Goal: Task Accomplishment & Management: Complete application form

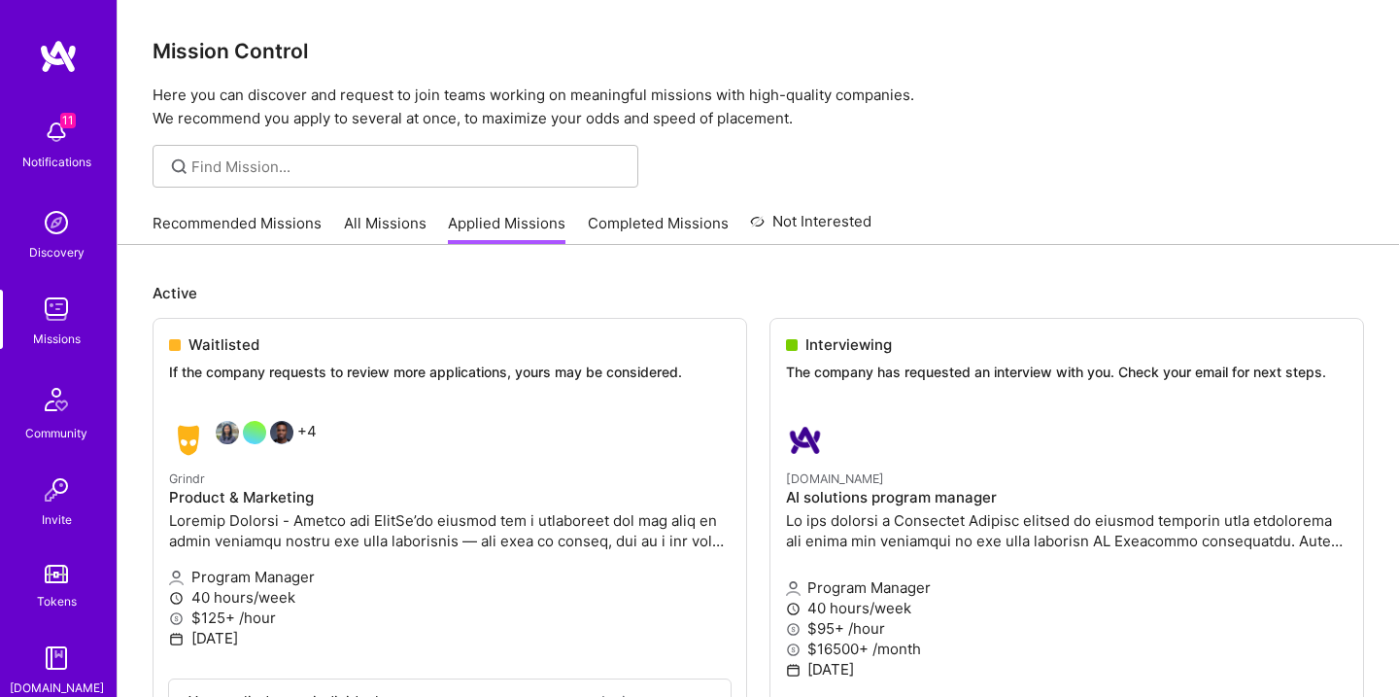
click at [667, 222] on link "Completed Missions" at bounding box center [658, 229] width 141 height 32
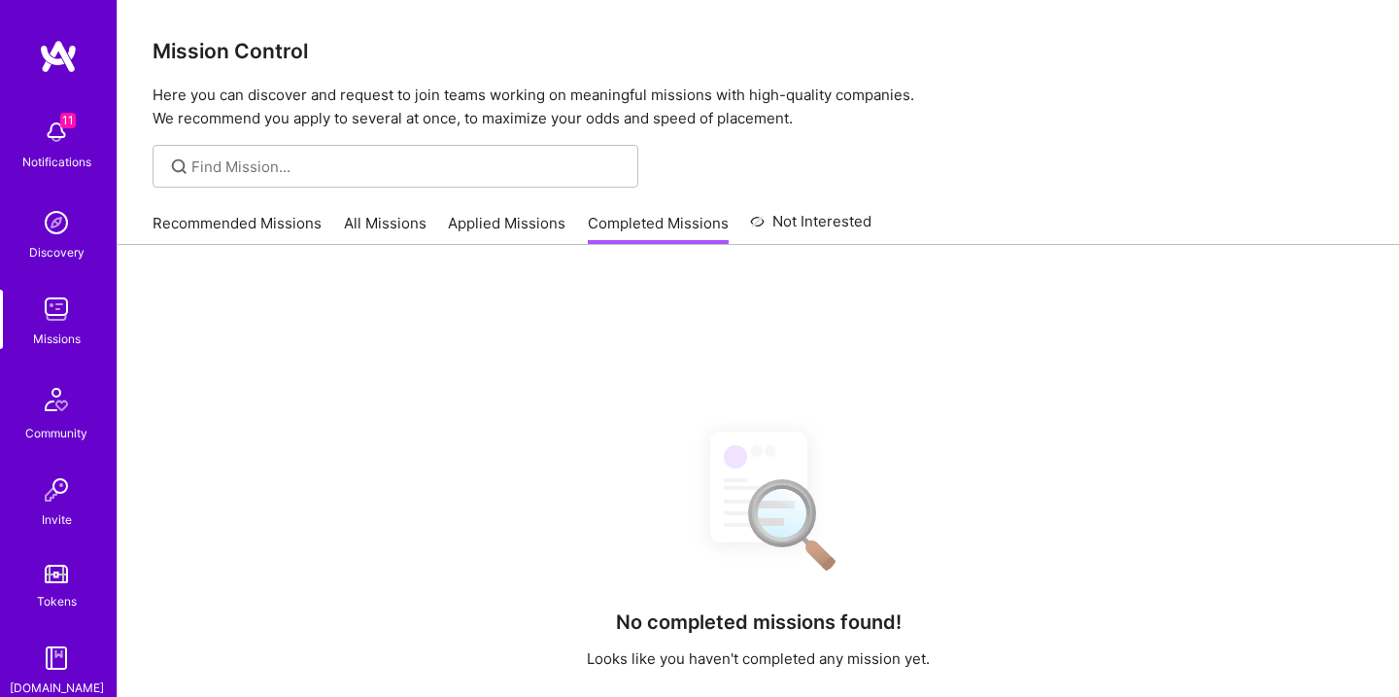
click at [539, 217] on link "Applied Missions" at bounding box center [507, 229] width 118 height 32
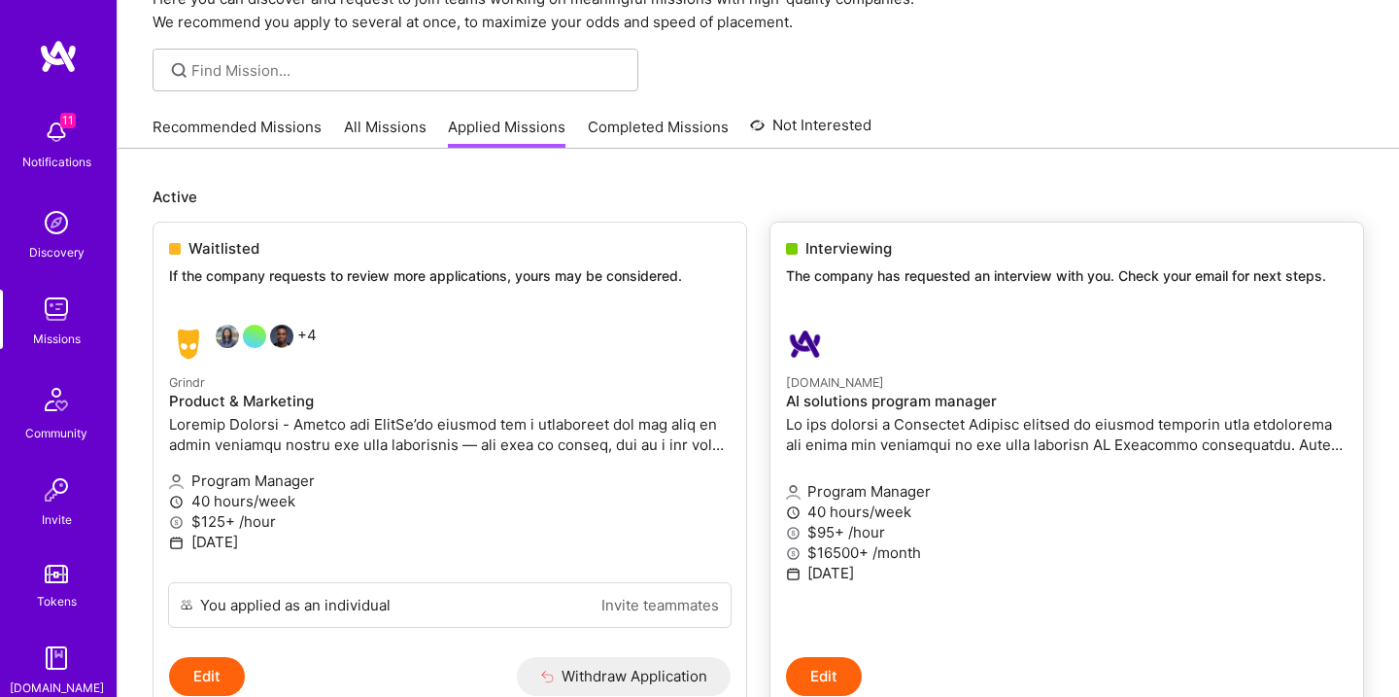
scroll to position [100, 0]
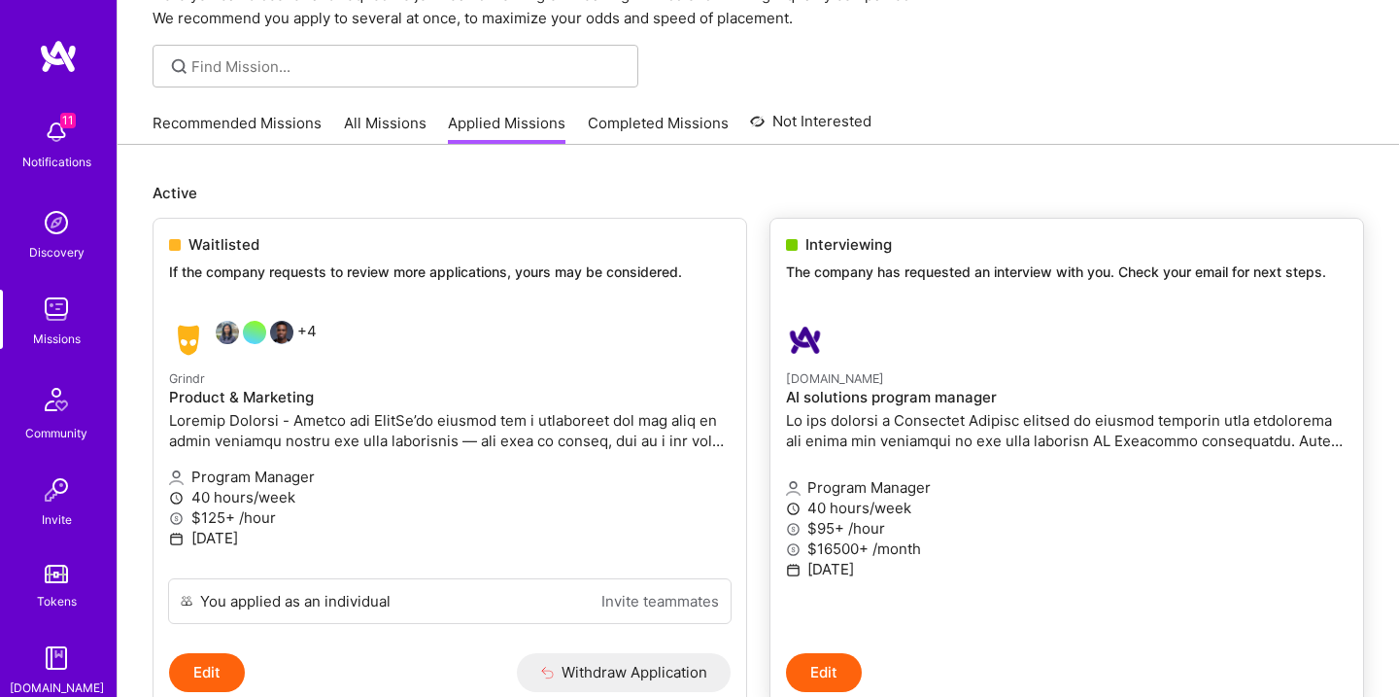
click at [847, 351] on div at bounding box center [973, 340] width 374 height 39
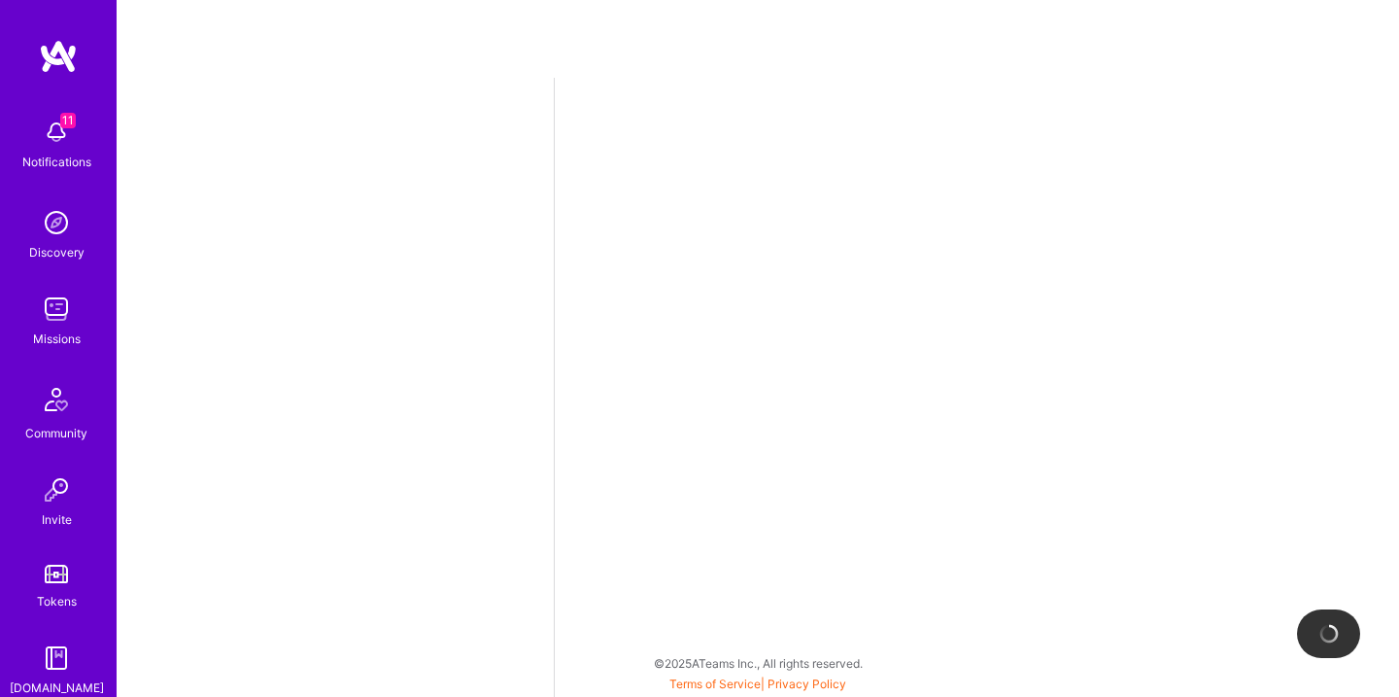
select select "US"
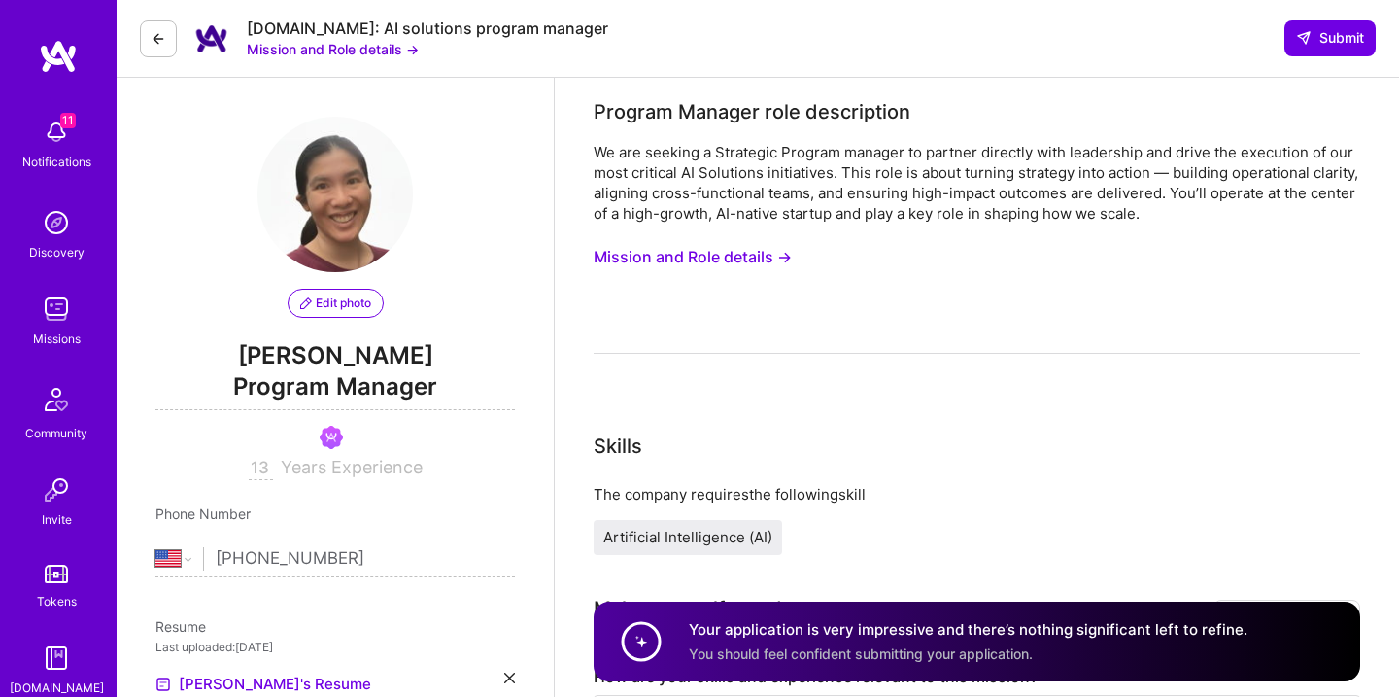
click at [731, 232] on div "We are seeking a Strategic Program manager to partner directly with leadership …" at bounding box center [977, 248] width 767 height 212
click at [388, 53] on button "Mission and Role details →" at bounding box center [333, 49] width 172 height 20
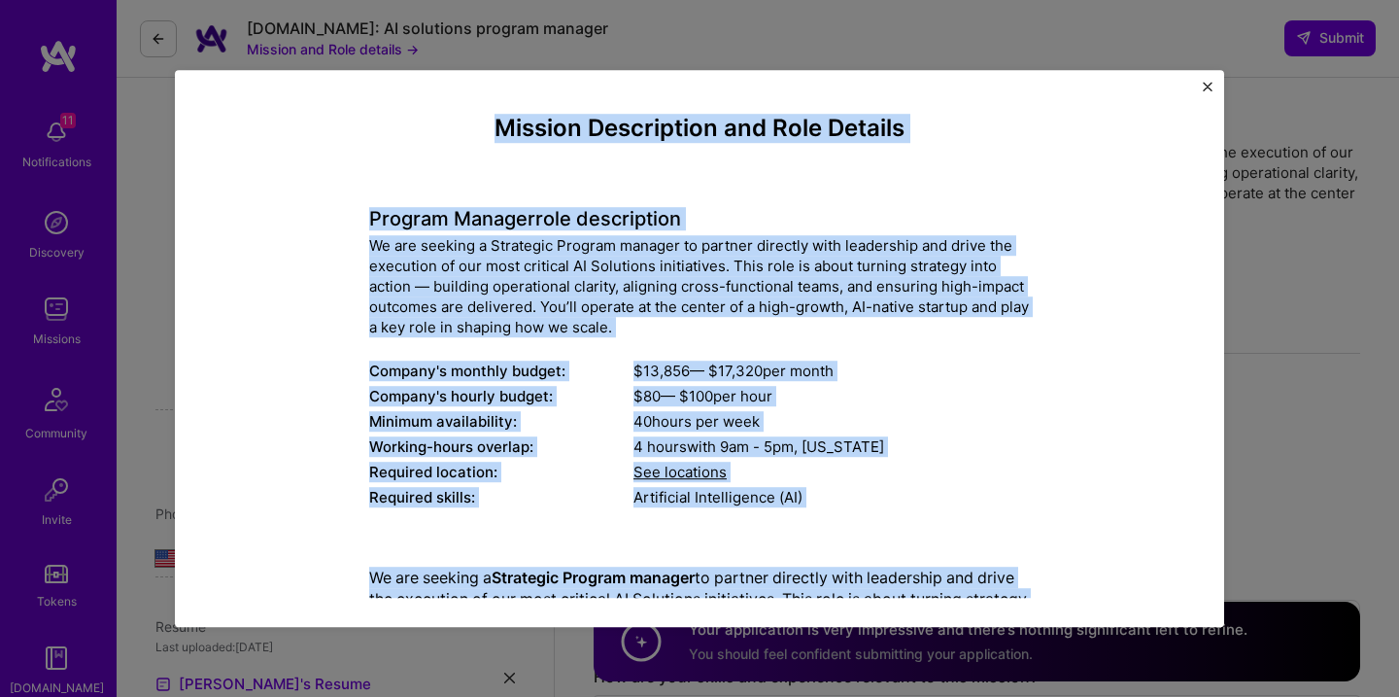
drag, startPoint x: 771, startPoint y: 579, endPoint x: 493, endPoint y: 121, distance: 536.3
copy div "Loremip Dolorsitame con Adip Elitsed Doeiusm Tempori utla etdoloremag Al eni ad…"
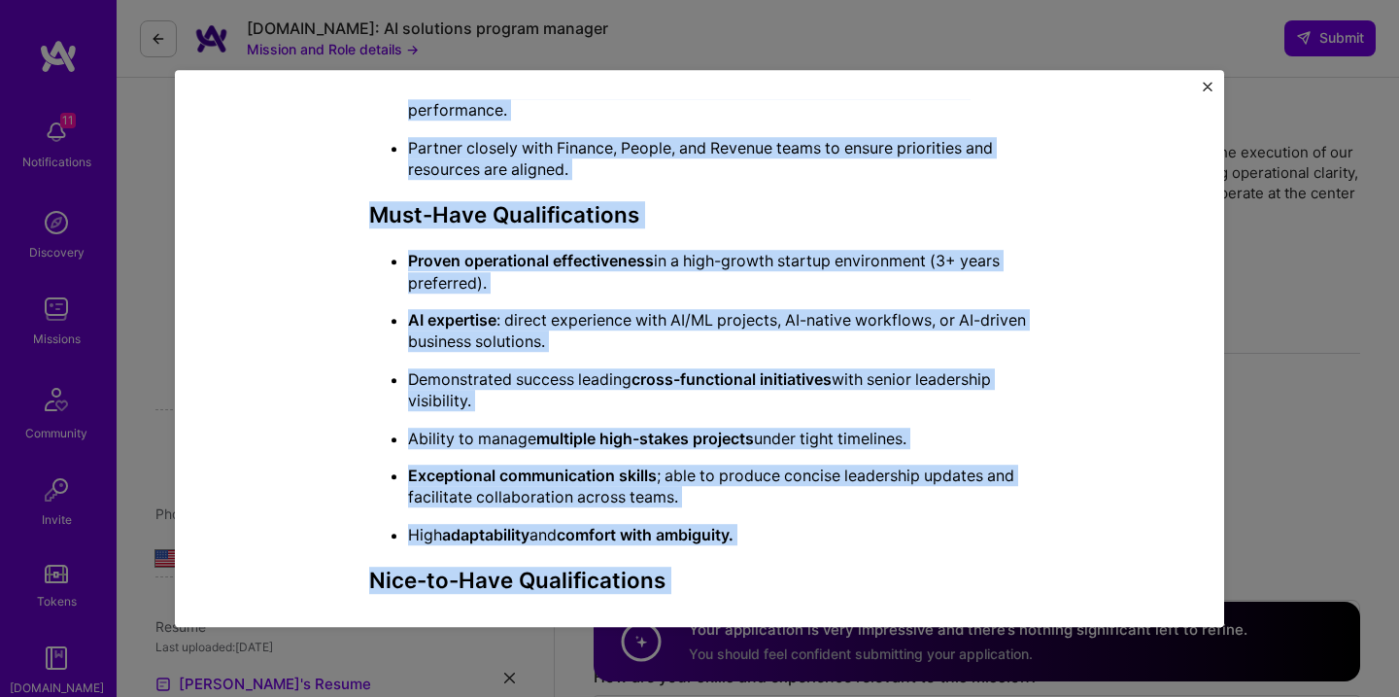
scroll to position [906, 0]
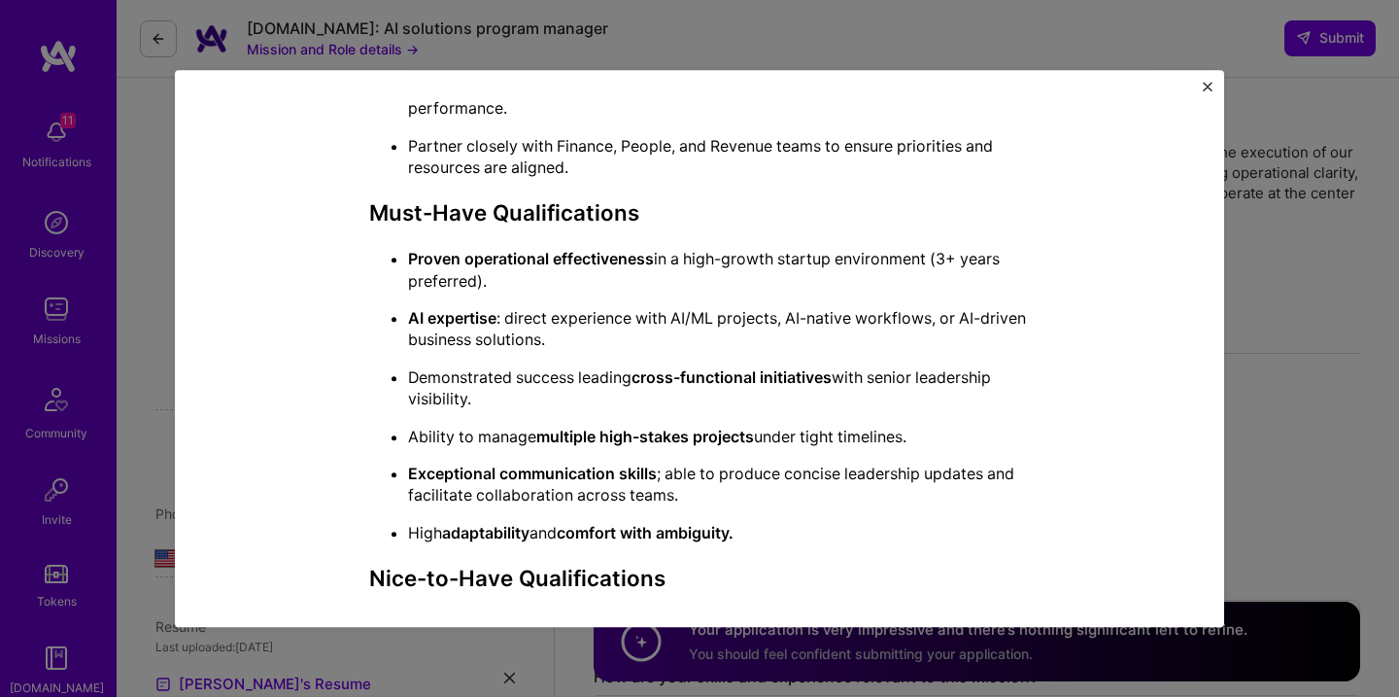
click at [794, 218] on h3 "Must-Have Qualifications" at bounding box center [699, 213] width 661 height 26
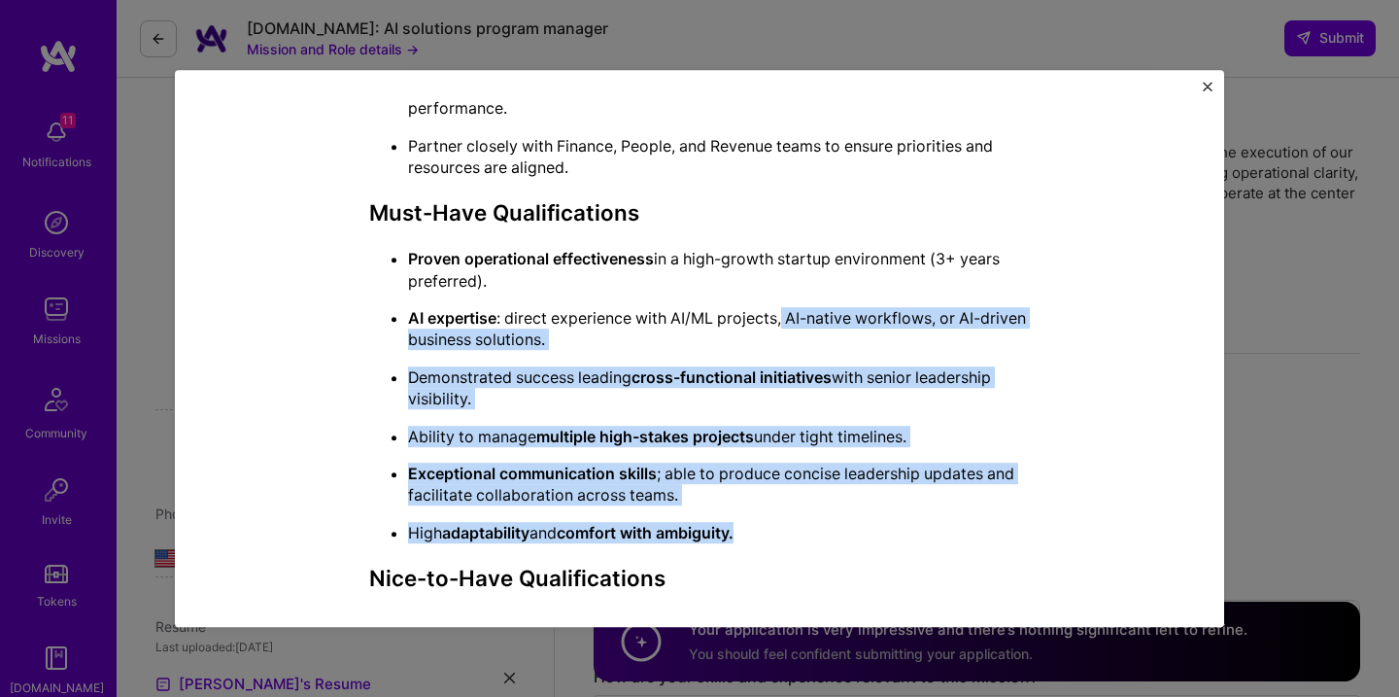
drag, startPoint x: 789, startPoint y: 534, endPoint x: 787, endPoint y: 325, distance: 208.9
click at [787, 325] on ul "Proven operational effectiveness in a high-growth startup environment (3+ years…" at bounding box center [699, 395] width 661 height 295
click at [787, 325] on p "AI expertise : direct experience with AI/ML projects, AI-native workflows, or A…" at bounding box center [719, 329] width 622 height 44
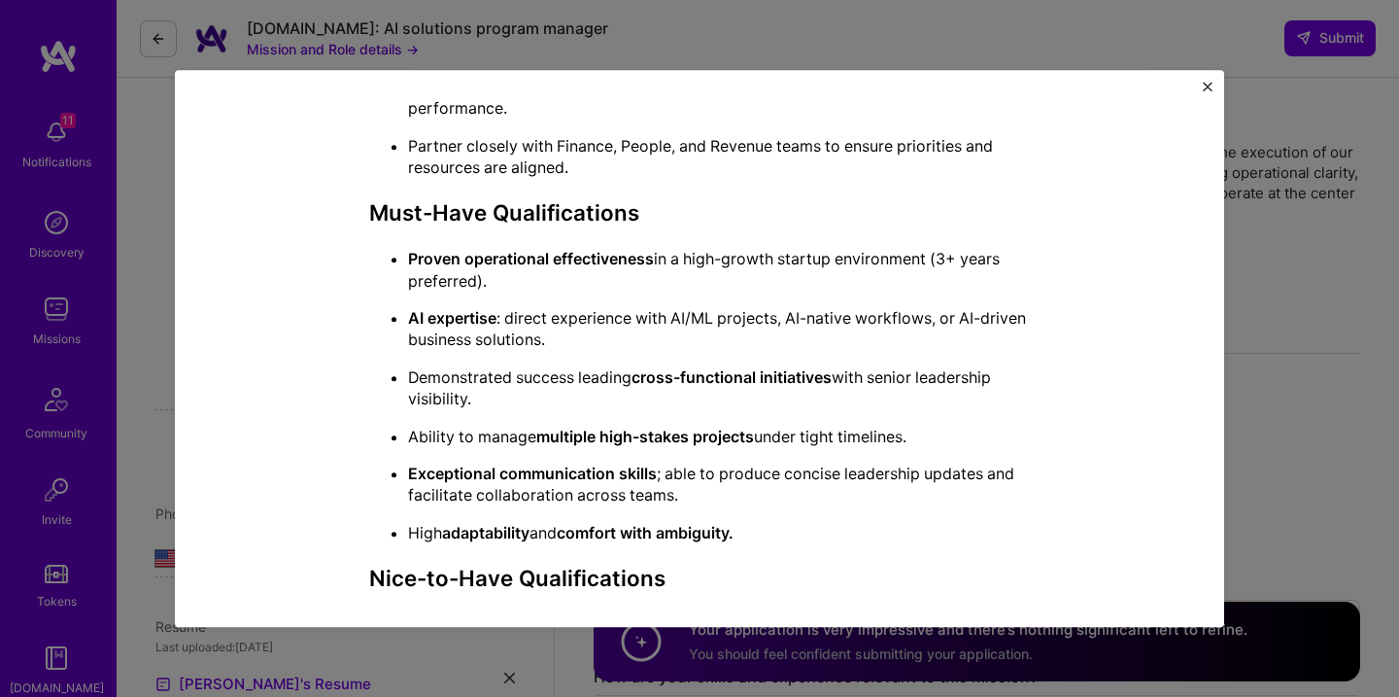
drag, startPoint x: 774, startPoint y: 532, endPoint x: 756, endPoint y: 221, distance: 311.5
click at [756, 221] on div "We are seeking a Strategic Program manager to partner directly with leadership …" at bounding box center [699, 292] width 661 height 1263
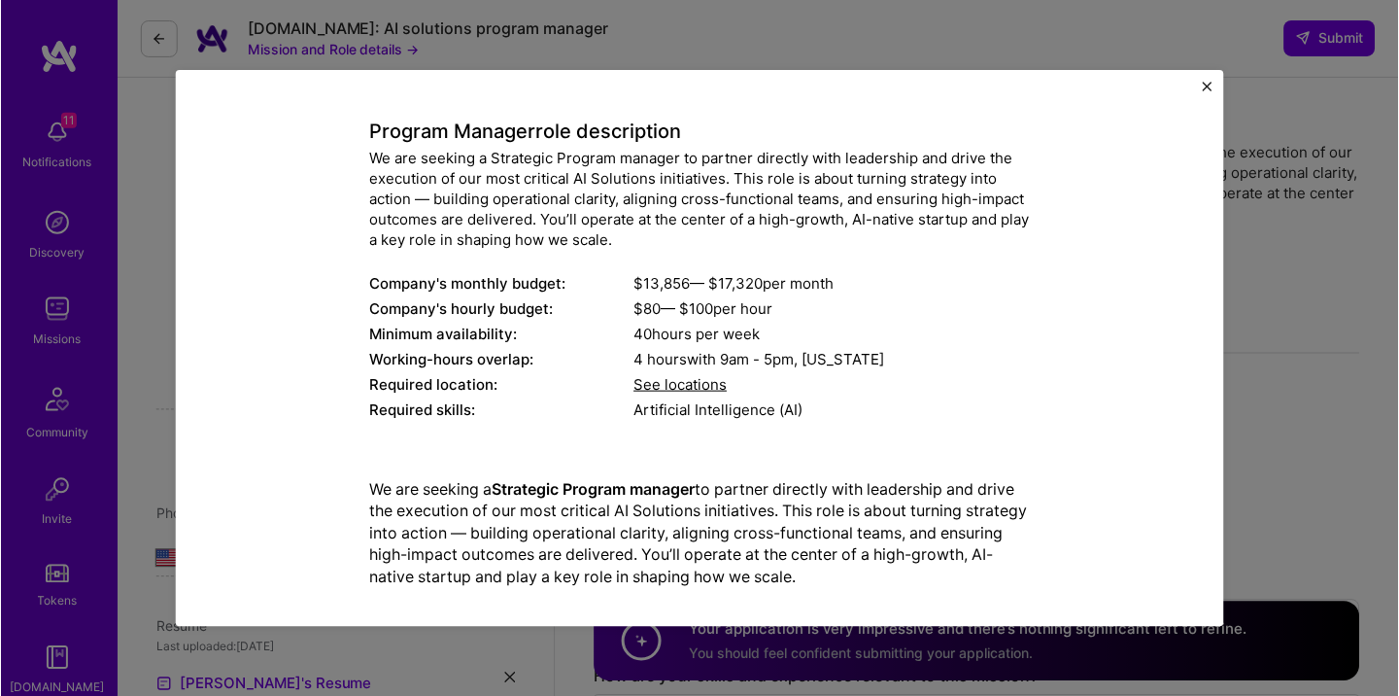
scroll to position [0, 0]
